Goal: Complete application form

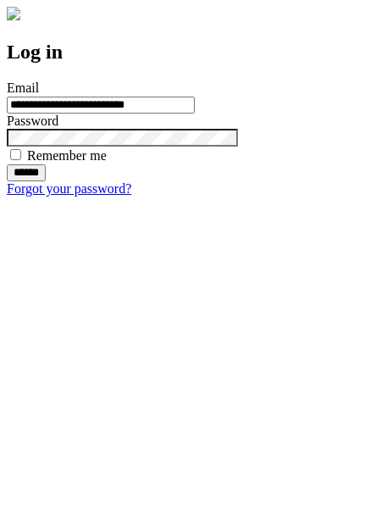
type input "**********"
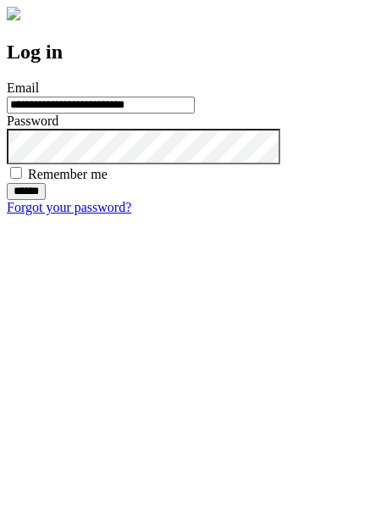
click at [46, 200] on input "******" at bounding box center [26, 191] width 39 height 17
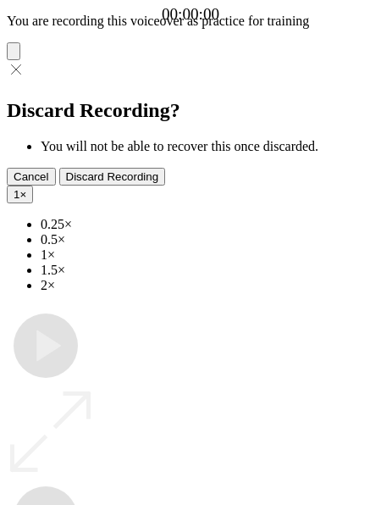
type input "**********"
